Goal: Transaction & Acquisition: Purchase product/service

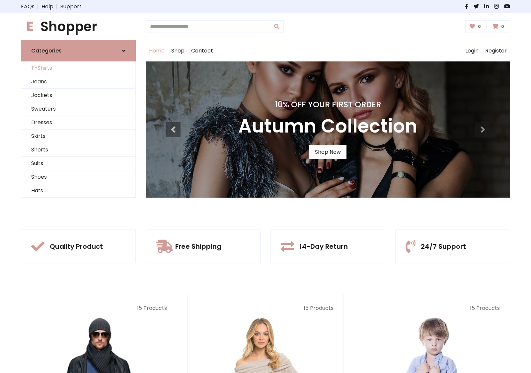
click at [78, 68] on link "T-Shirts" at bounding box center [78, 68] width 114 height 14
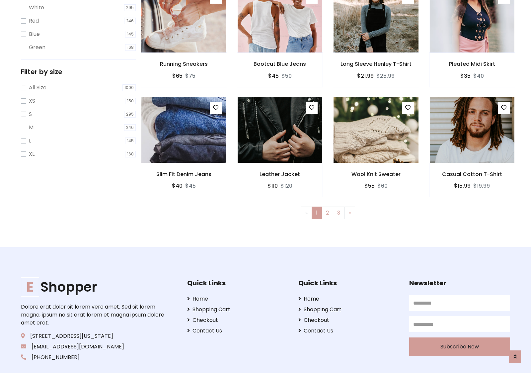
scroll to position [12, 0]
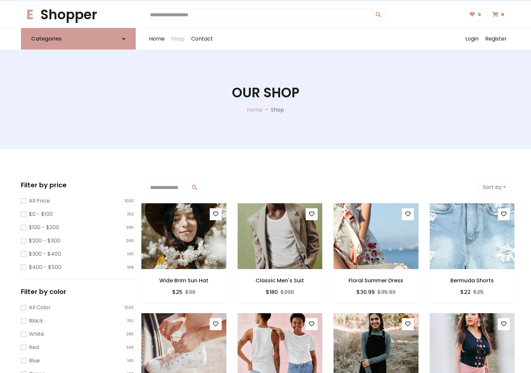
click at [266, 99] on h1 "Our Shop" at bounding box center [265, 93] width 67 height 16
click at [328, 39] on div "Home Shop Contact Log out Login Register" at bounding box center [328, 38] width 365 height 21
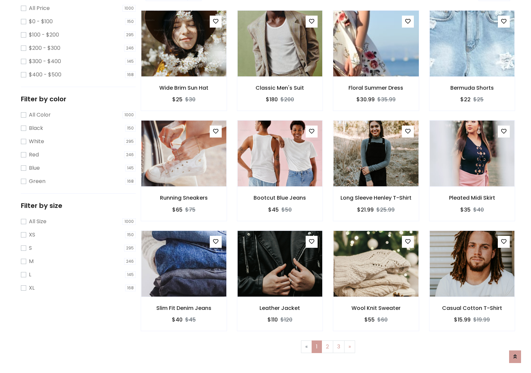
click at [376, 67] on img at bounding box center [376, 43] width 102 height 159
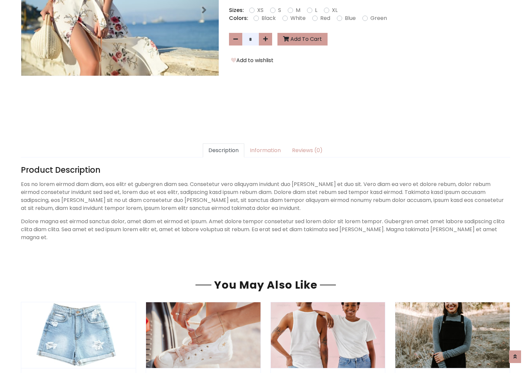
scroll to position [162, 0]
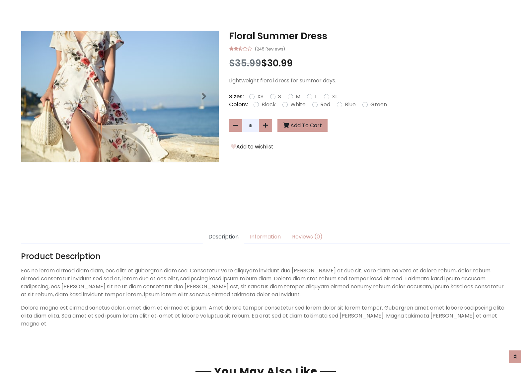
click at [369, 36] on h3 "Floral Summer Dress" at bounding box center [369, 36] width 281 height 11
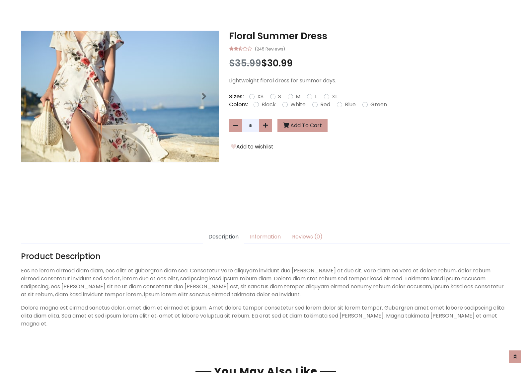
scroll to position [0, 0]
